Goal: Information Seeking & Learning: Learn about a topic

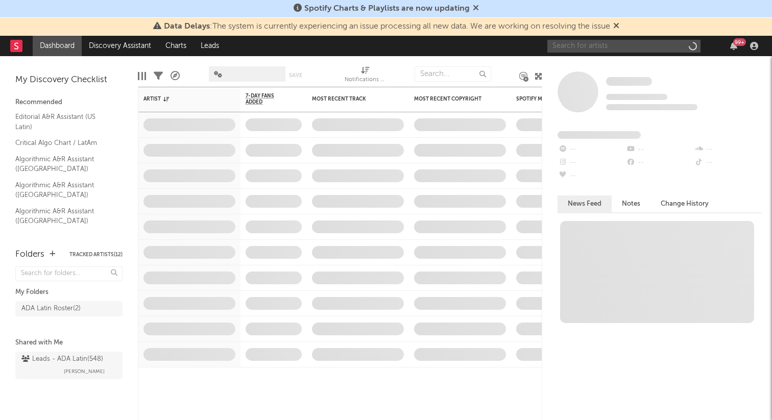
click at [591, 48] on input "text" at bounding box center [623, 46] width 153 height 13
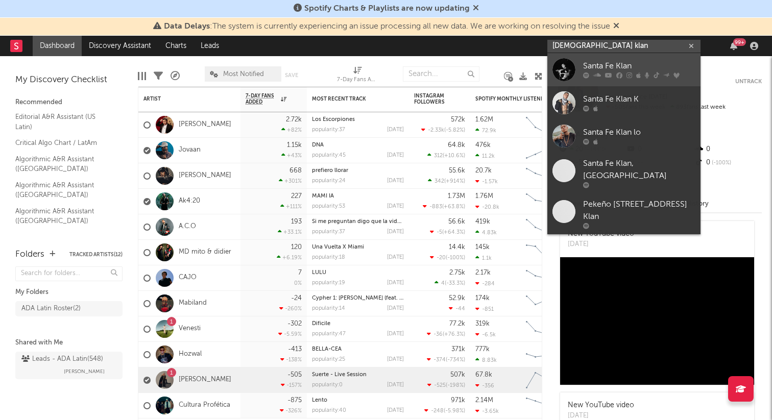
type input "[DEMOGRAPHIC_DATA] klan"
click at [588, 68] on div "Santa Fe Klan" at bounding box center [639, 66] width 112 height 12
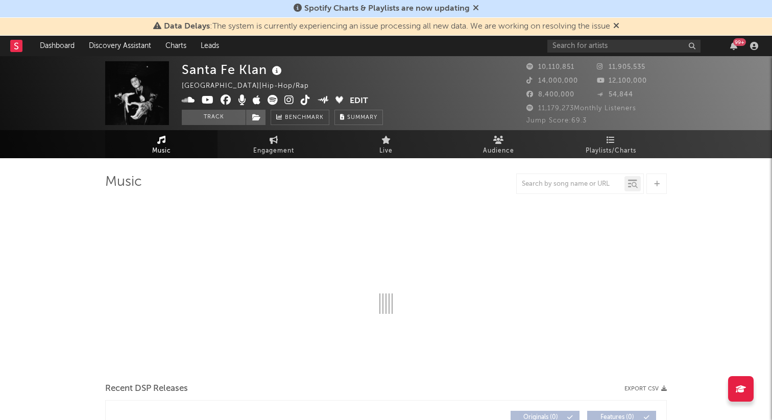
select select "6m"
